Goal: Information Seeking & Learning: Check status

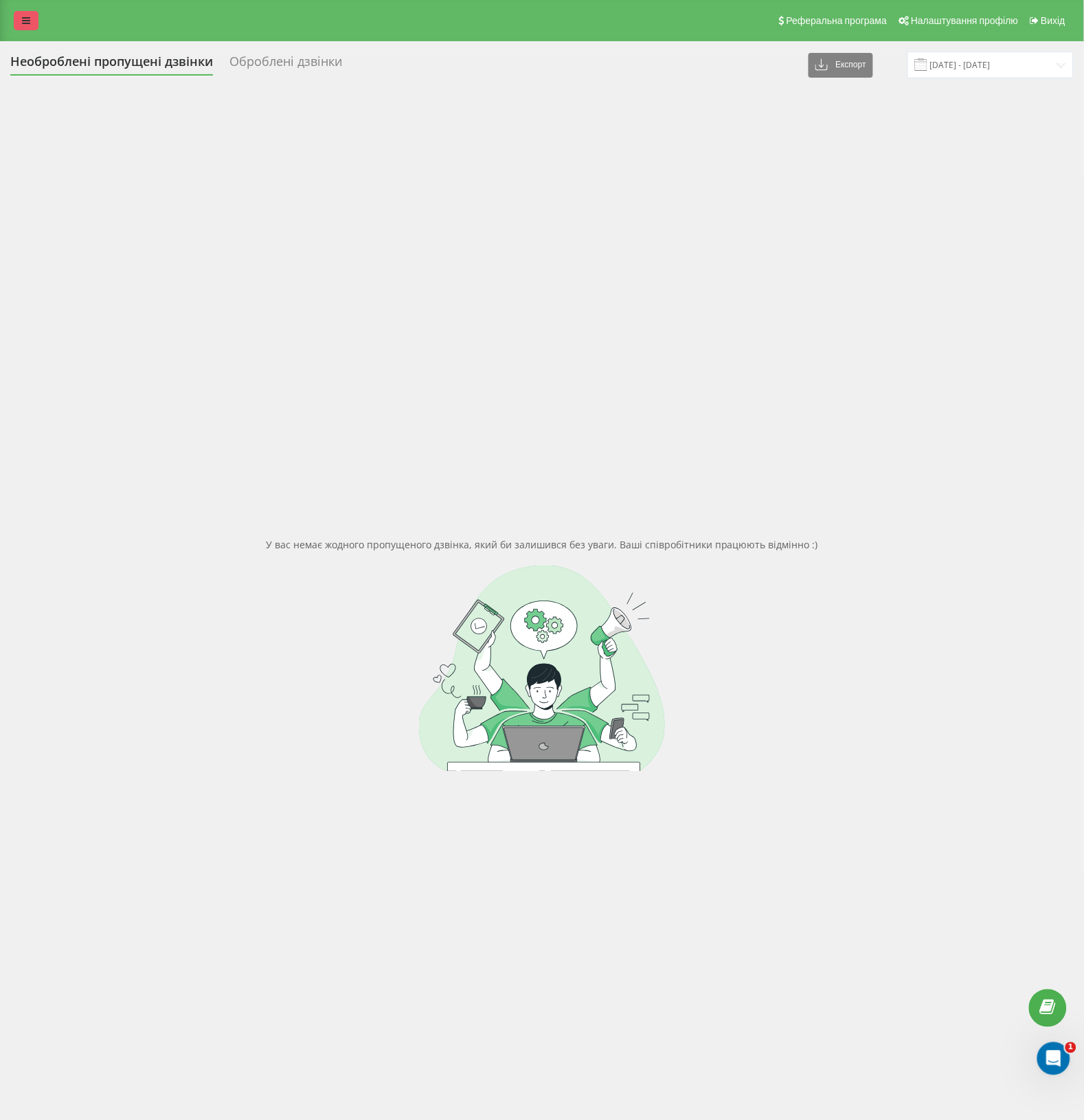
click at [33, 20] on link at bounding box center [25, 20] width 25 height 20
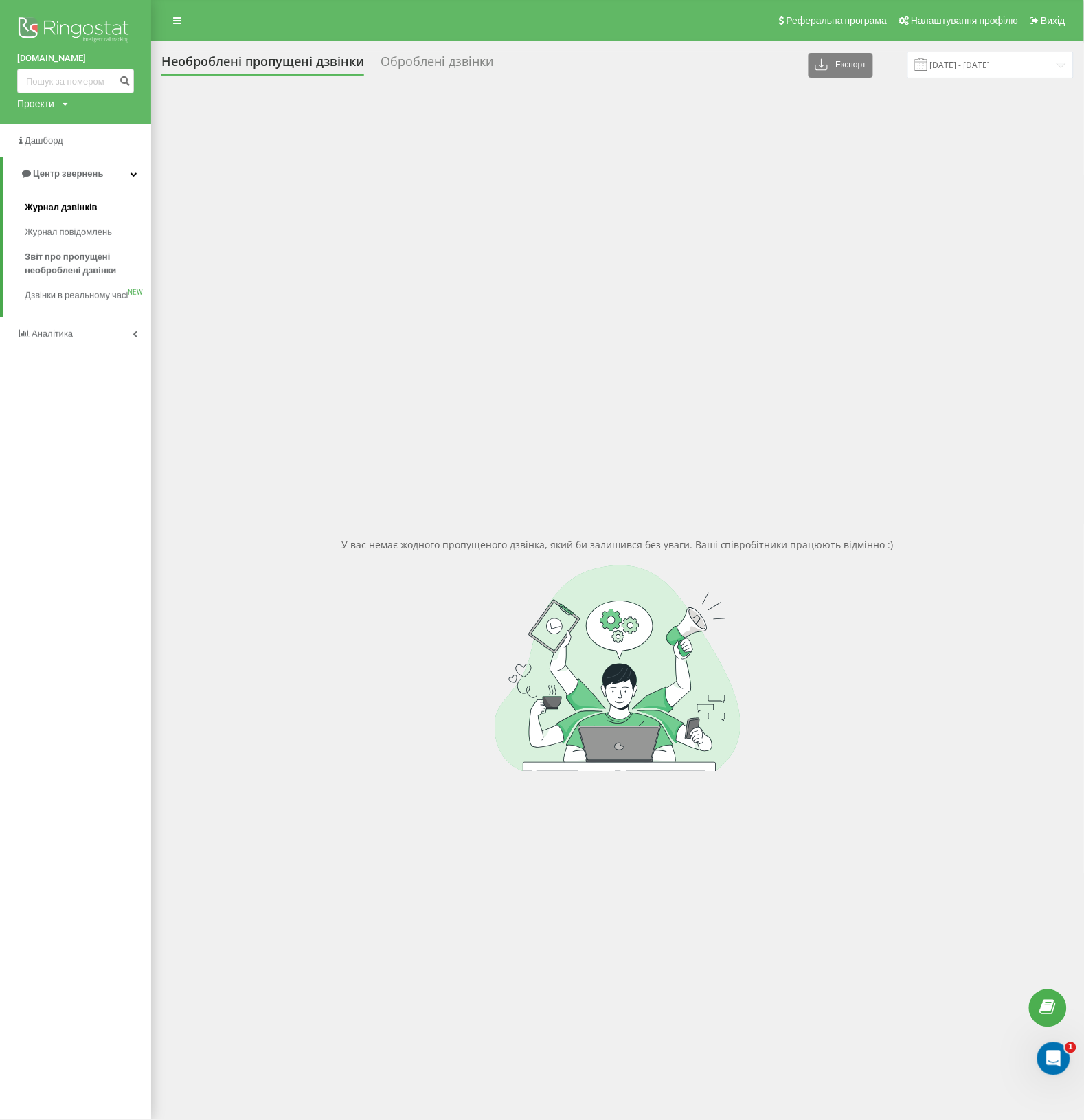
click at [50, 205] on span "Журнал дзвінків" at bounding box center [61, 208] width 73 height 14
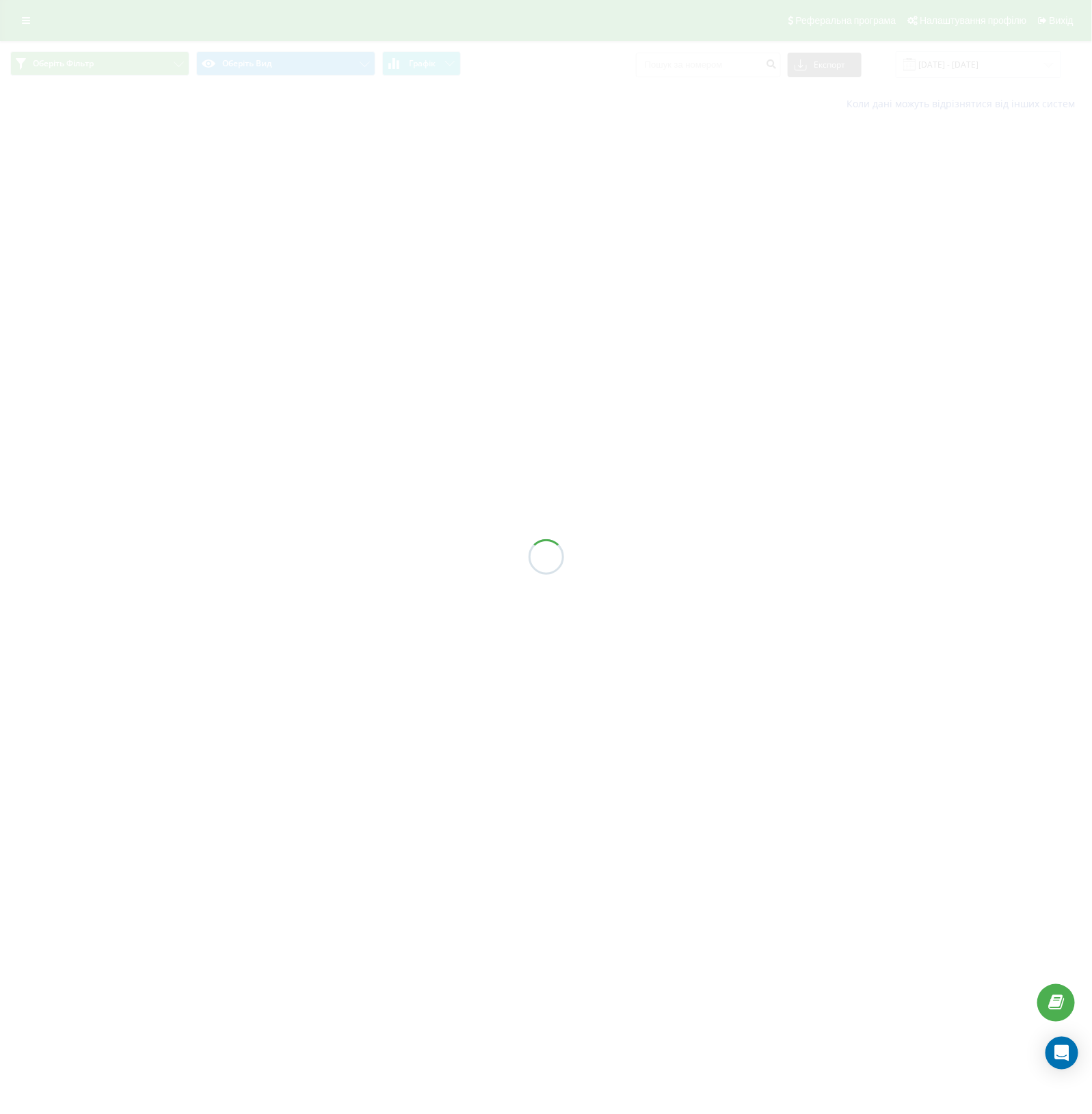
click at [702, 68] on div at bounding box center [546, 557] width 1092 height 1114
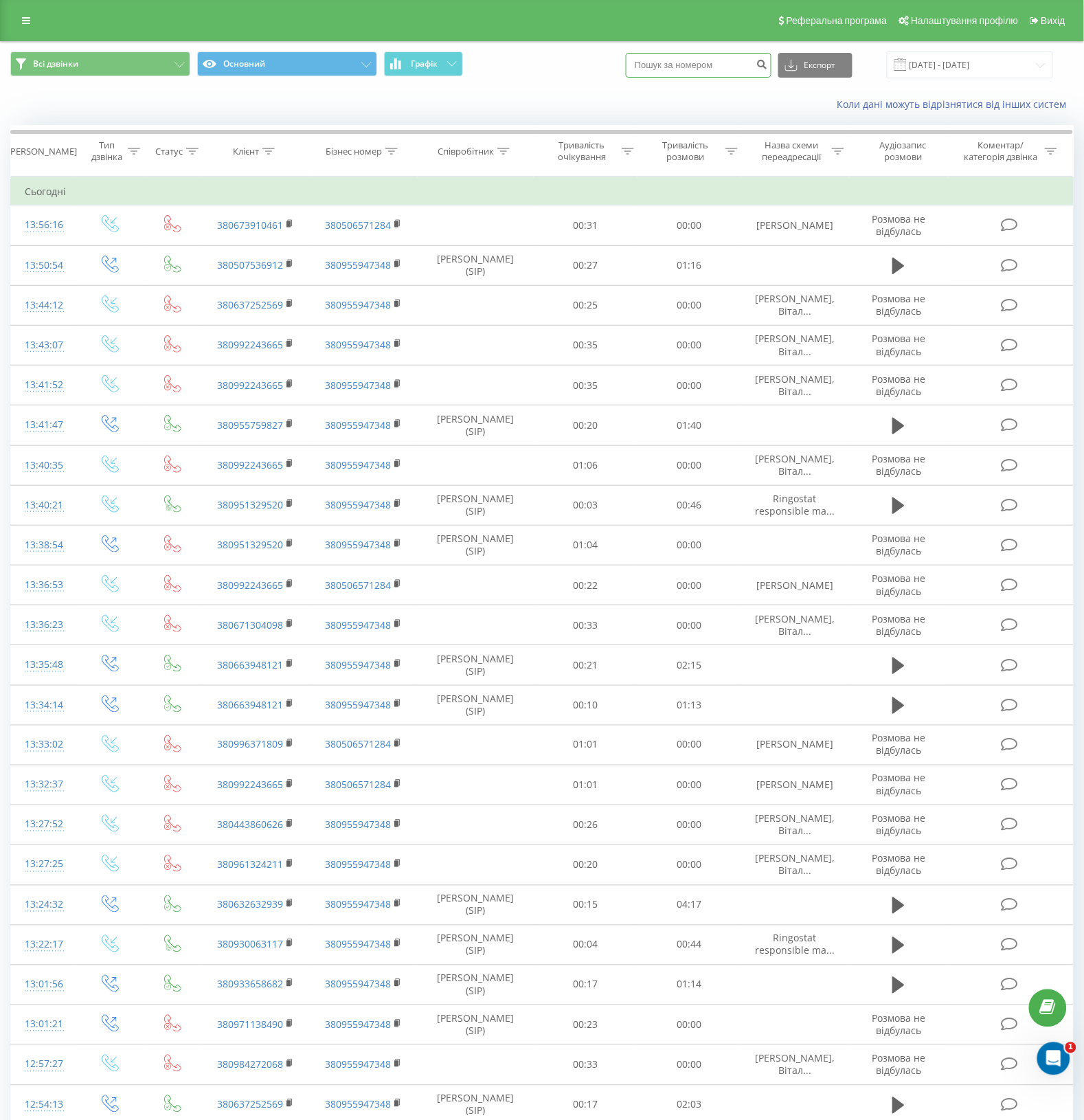
click at [692, 66] on input at bounding box center [699, 64] width 146 height 25
paste input "380990142194"
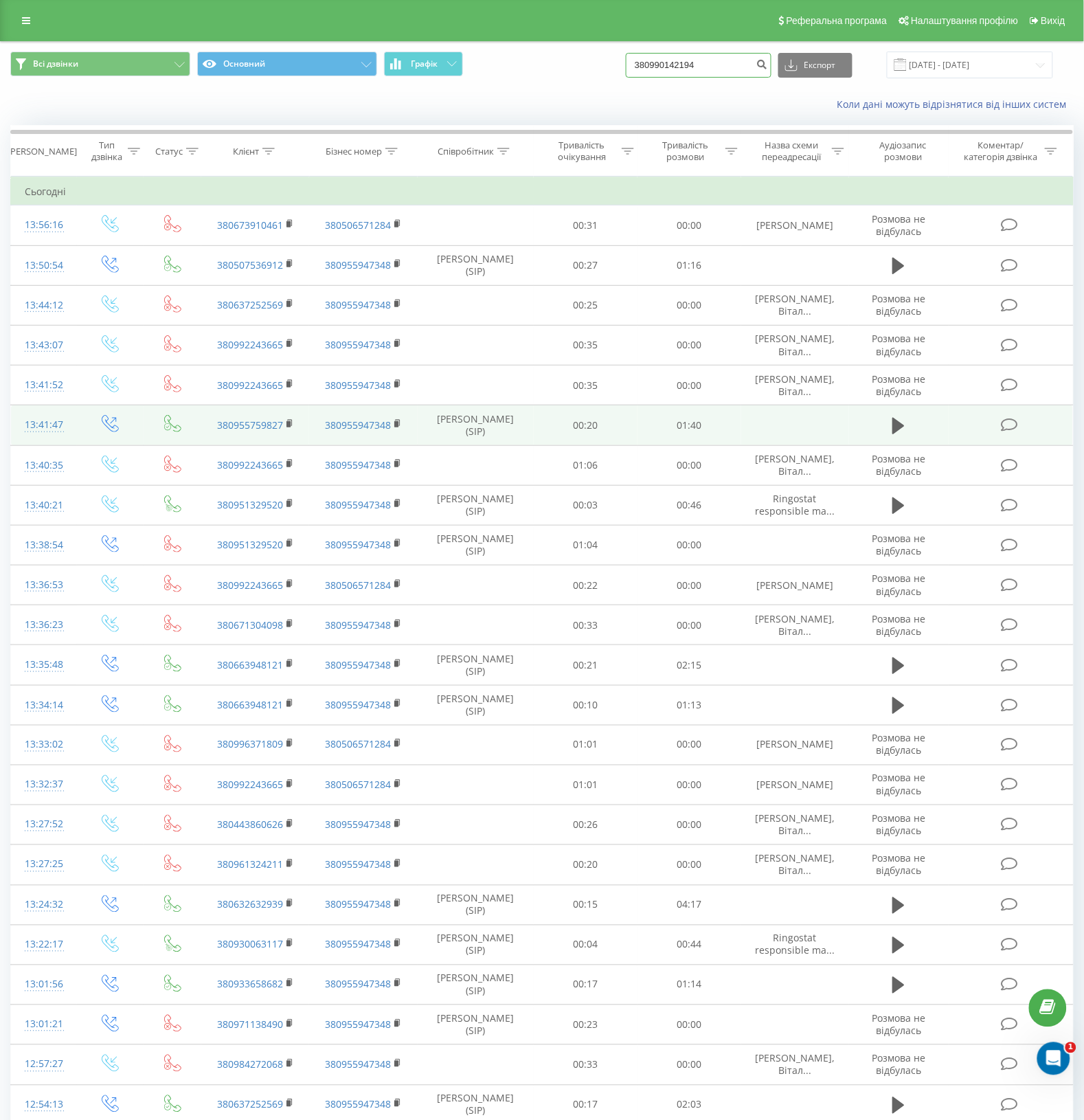
type input "380990142194"
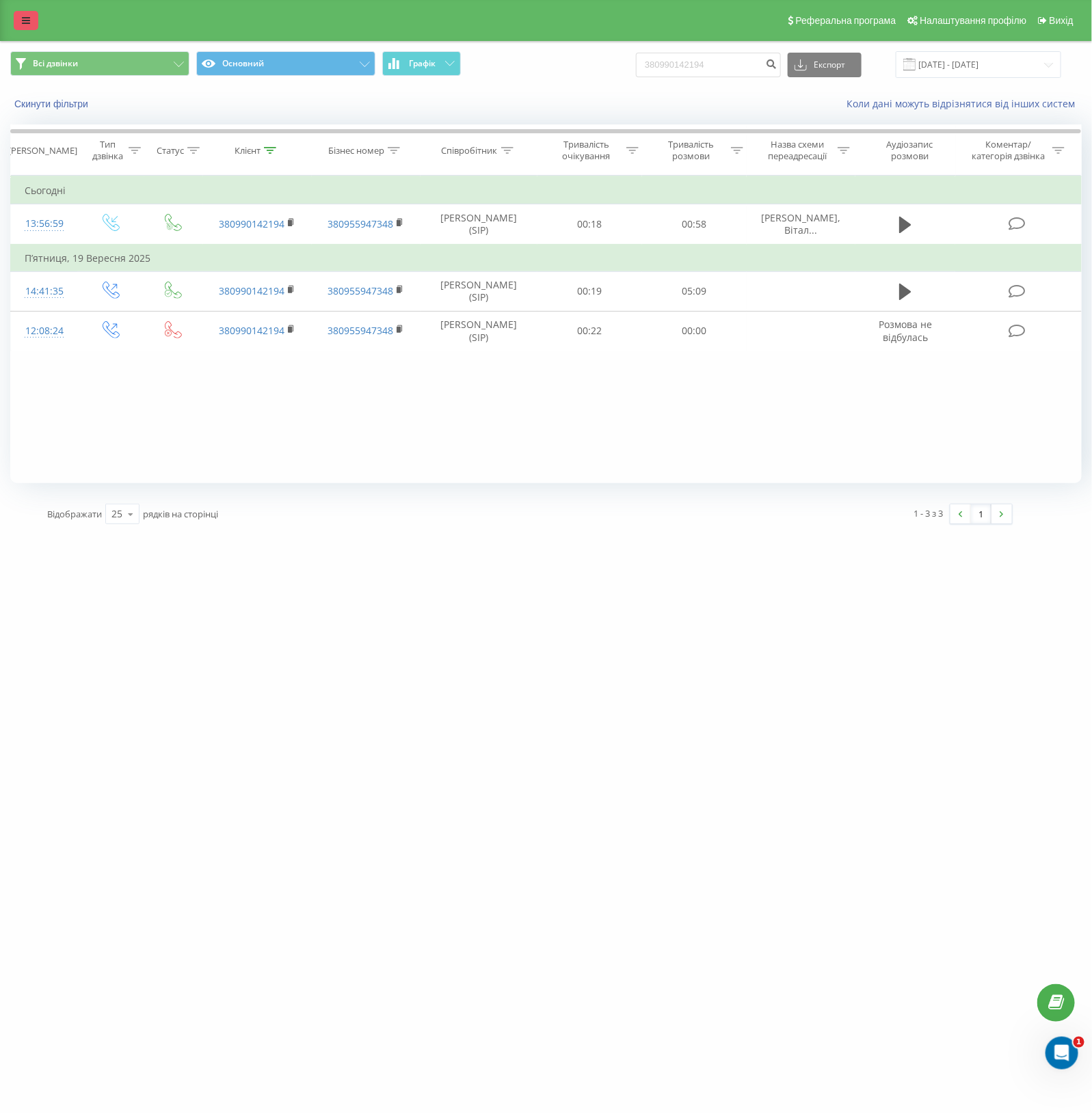
click at [29, 19] on icon at bounding box center [26, 20] width 8 height 9
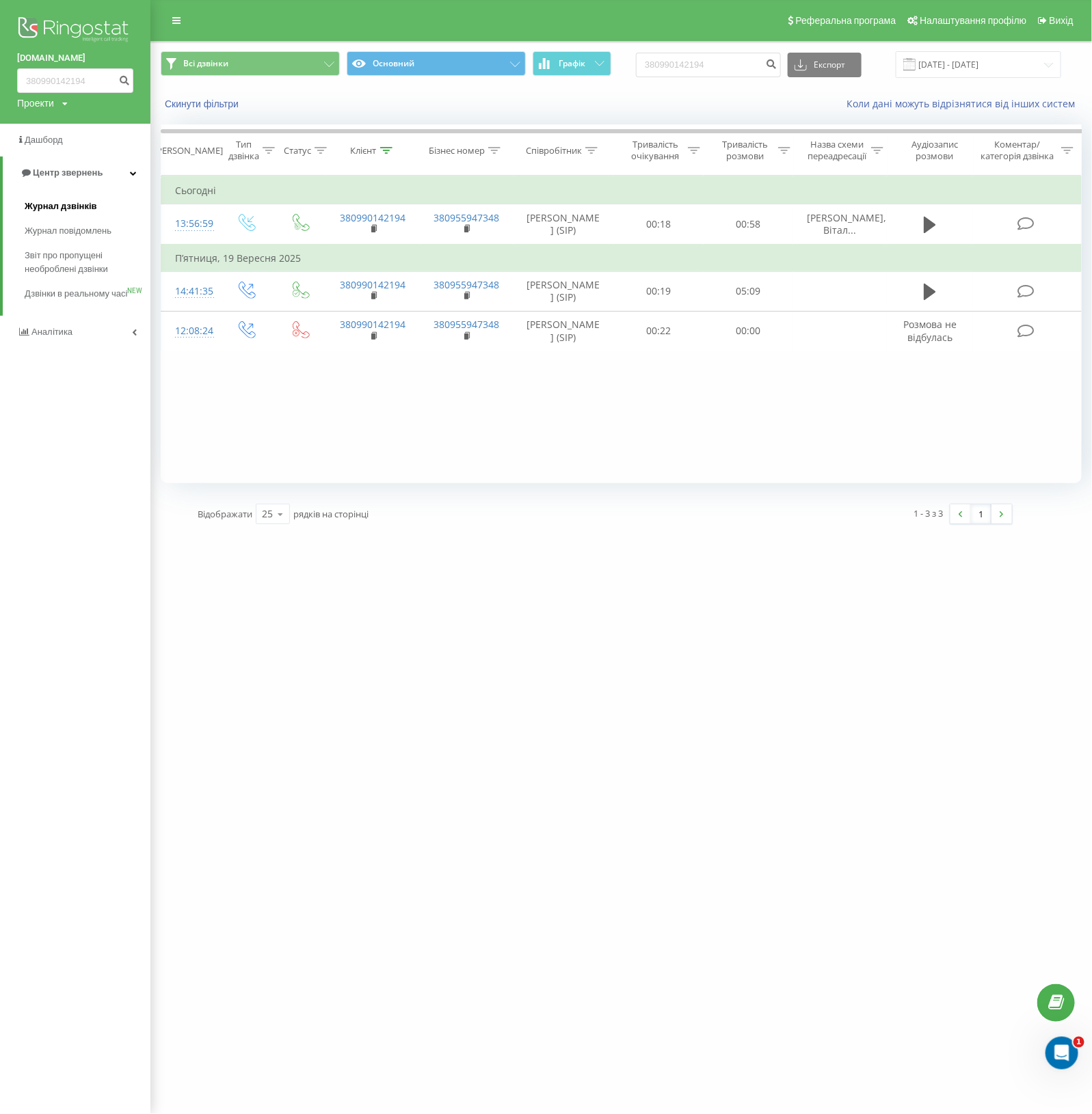
click at [40, 209] on span "Журнал дзвінків" at bounding box center [61, 207] width 73 height 13
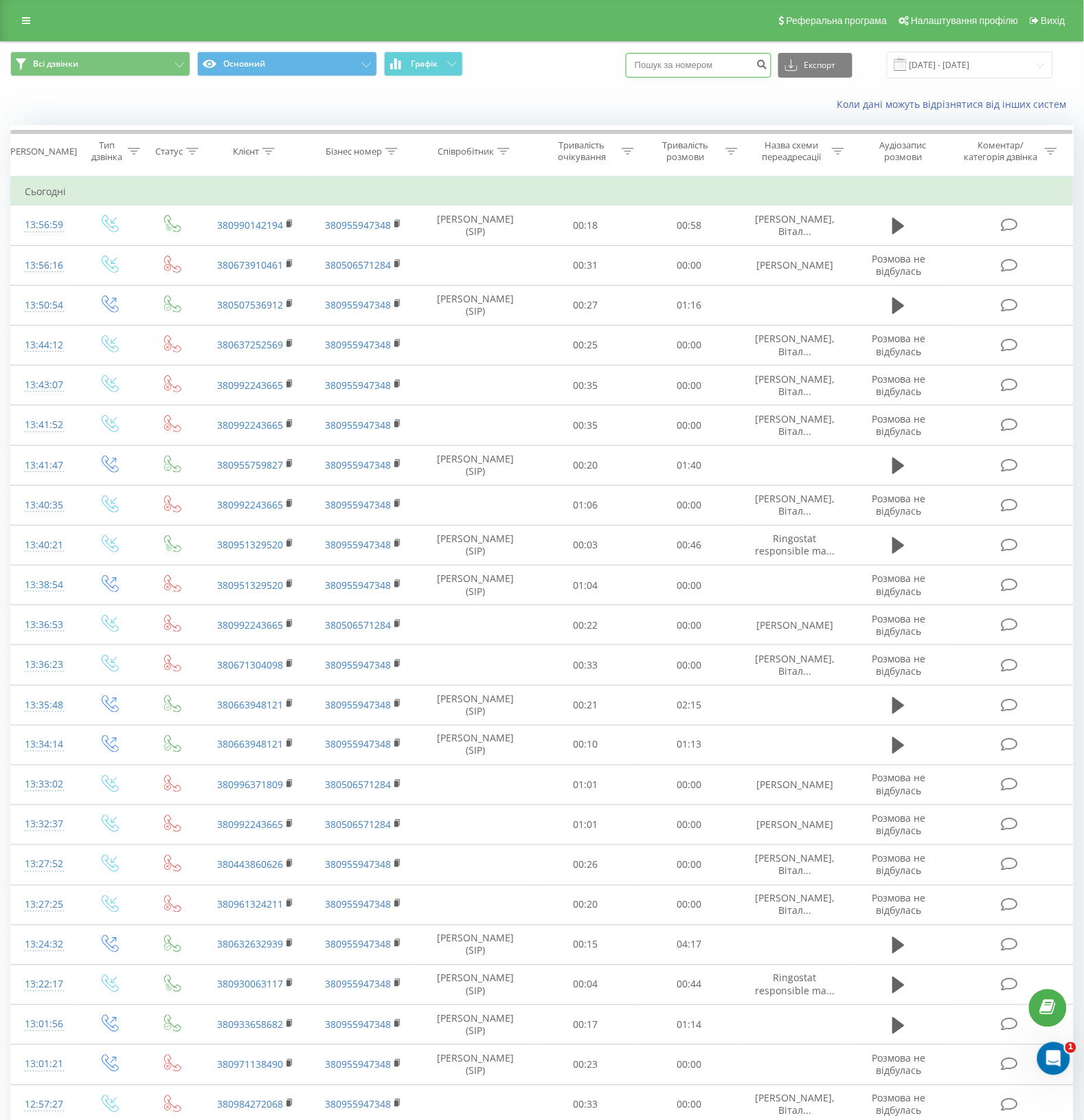
click at [684, 73] on input at bounding box center [699, 64] width 146 height 25
paste input "380992243665"
type input "380992243665"
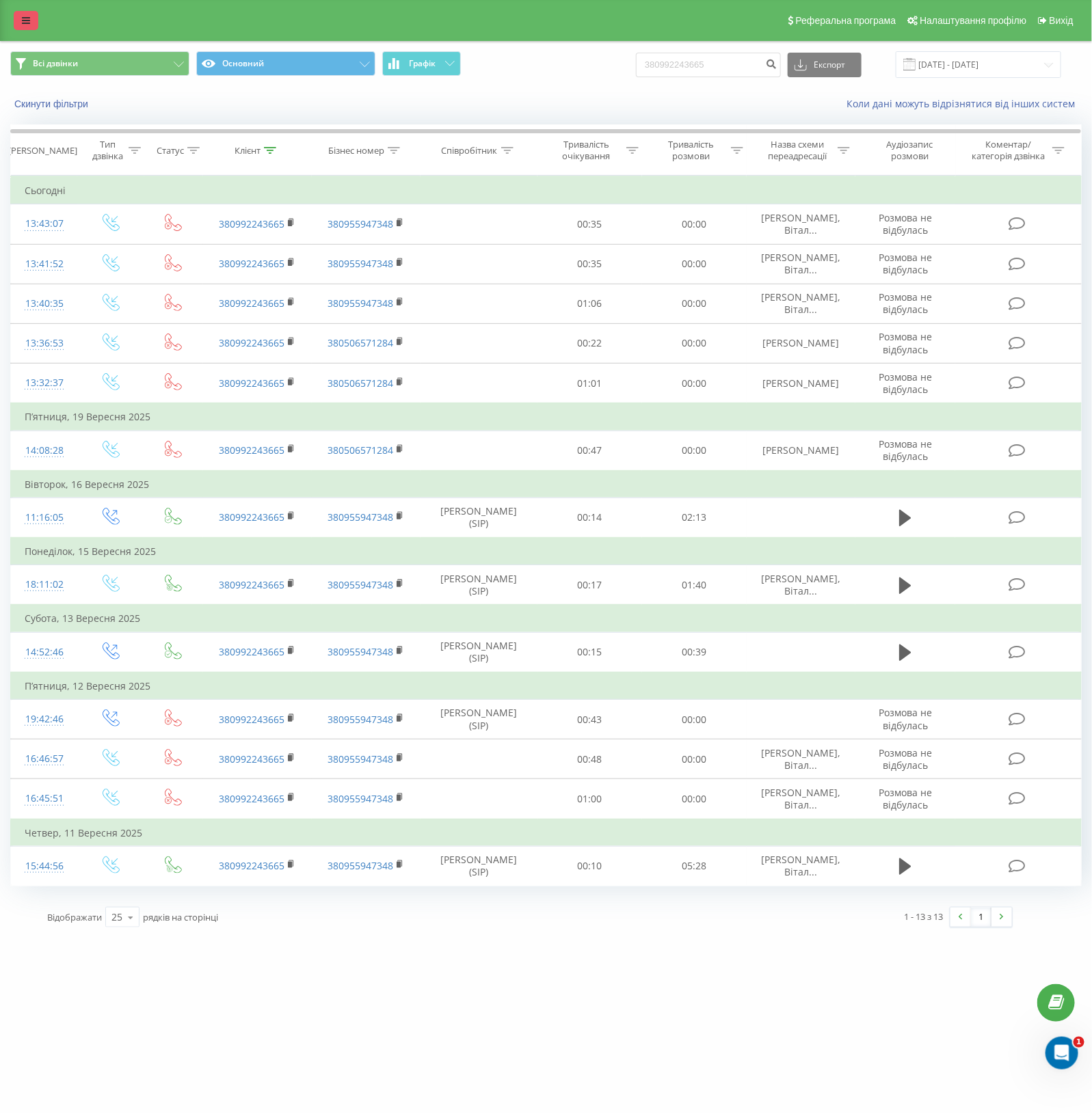
click at [30, 24] on link at bounding box center [25, 20] width 24 height 19
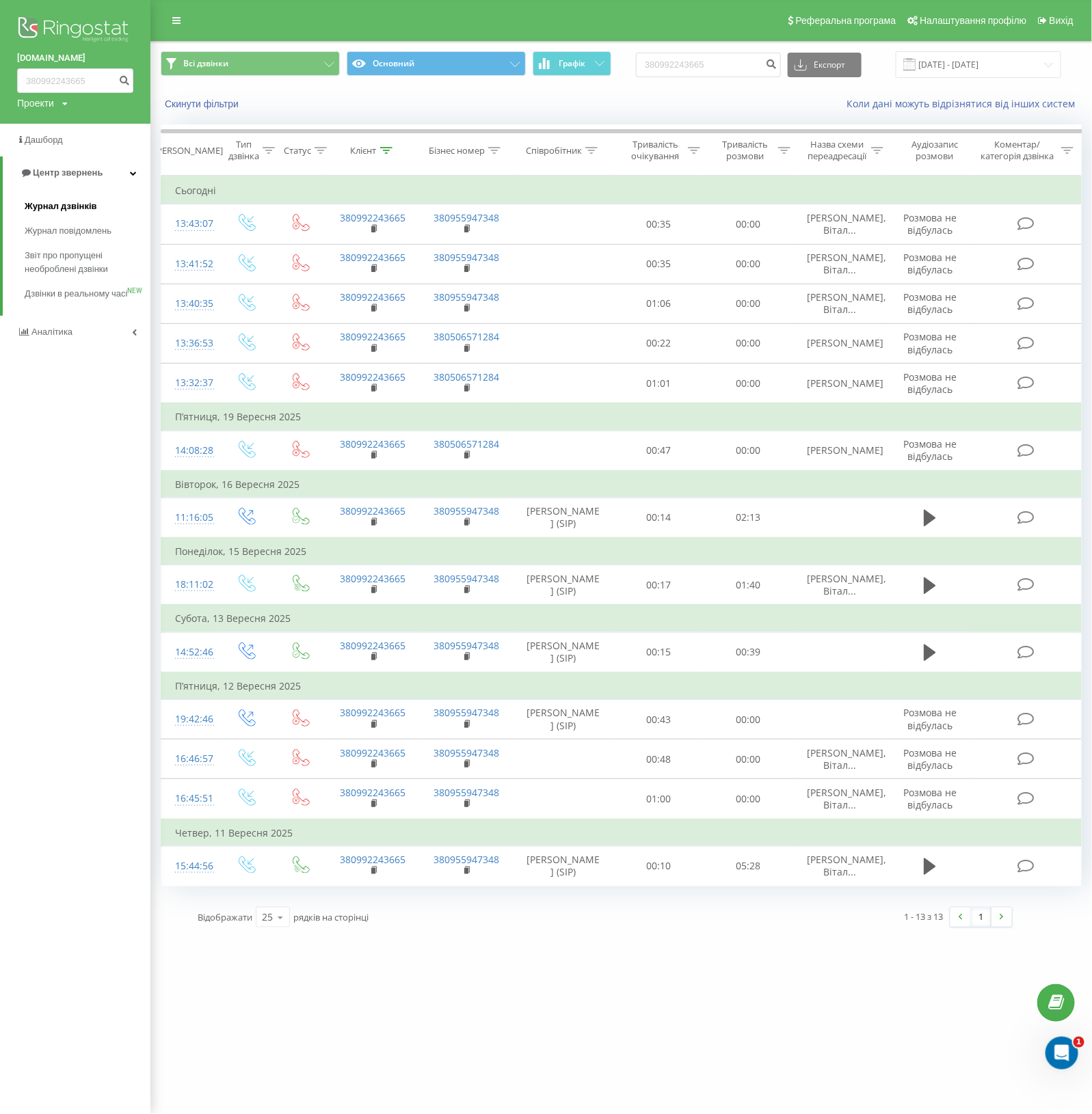
click at [53, 206] on span "Журнал дзвінків" at bounding box center [61, 207] width 73 height 13
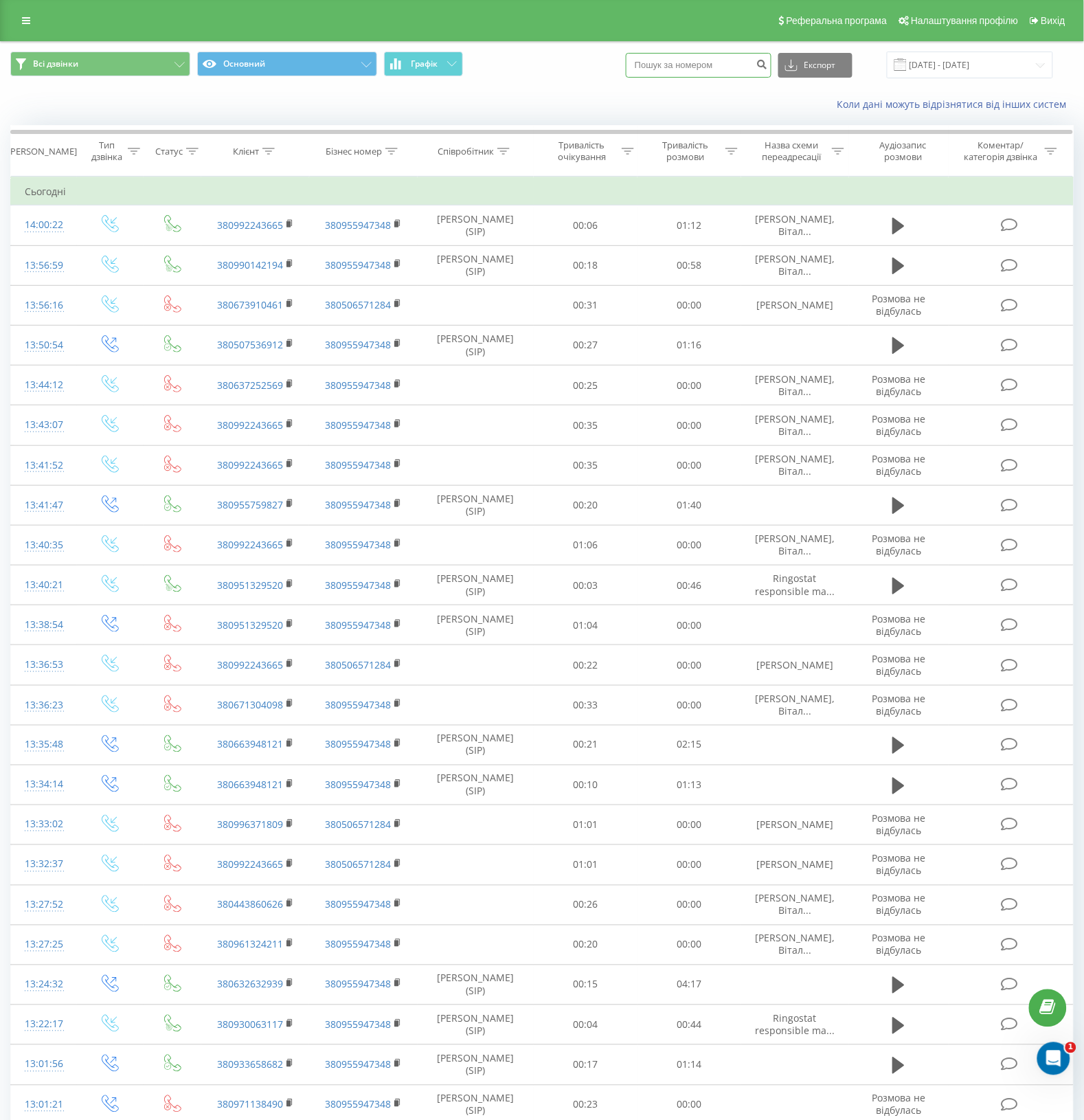
click at [664, 72] on input at bounding box center [699, 64] width 146 height 25
paste input "380667983966"
type input "380667983966"
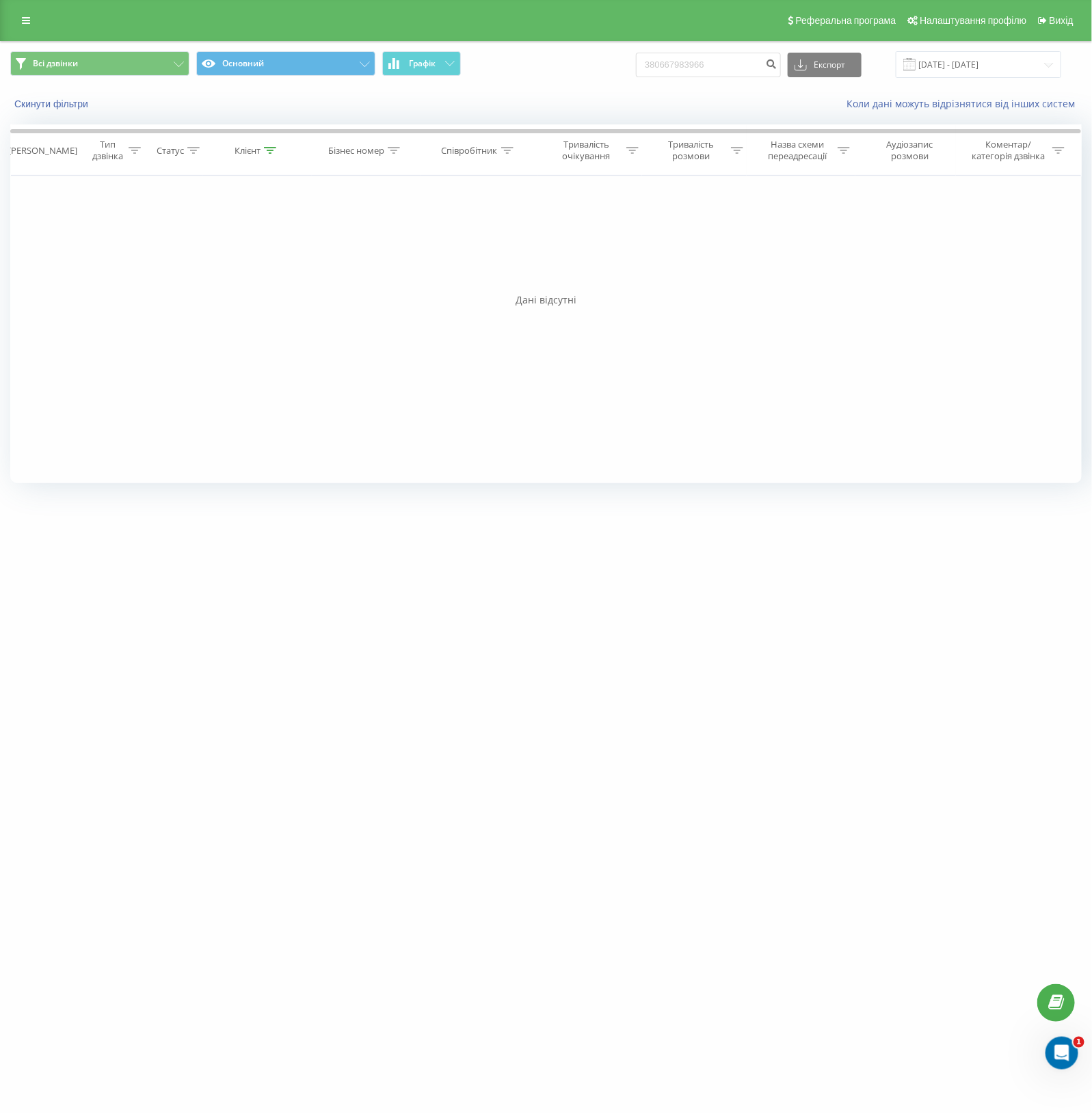
click at [301, 113] on div "Скинути фільтри Коли дані можуть відрізнятися вiд інших систем" at bounding box center [546, 104] width 1090 height 33
